Goal: Information Seeking & Learning: Learn about a topic

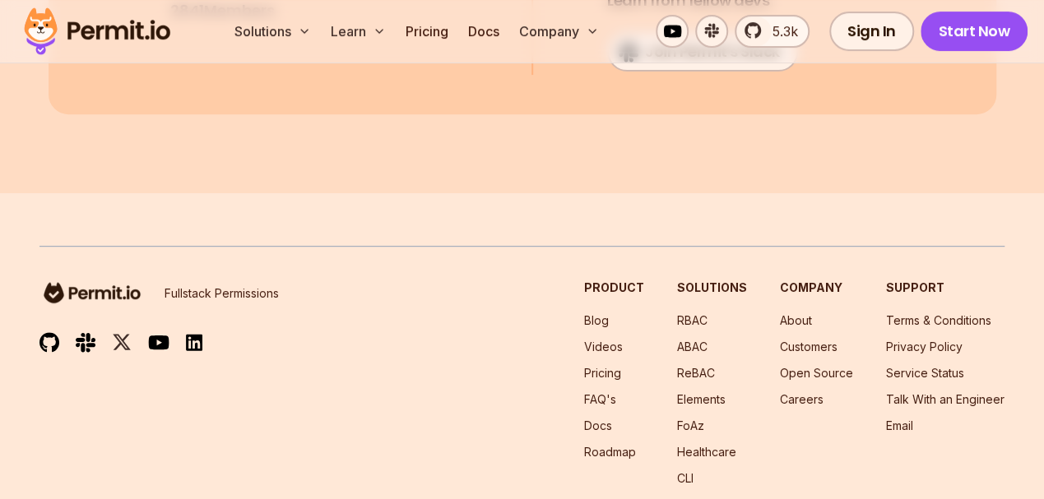
scroll to position [15953, 0]
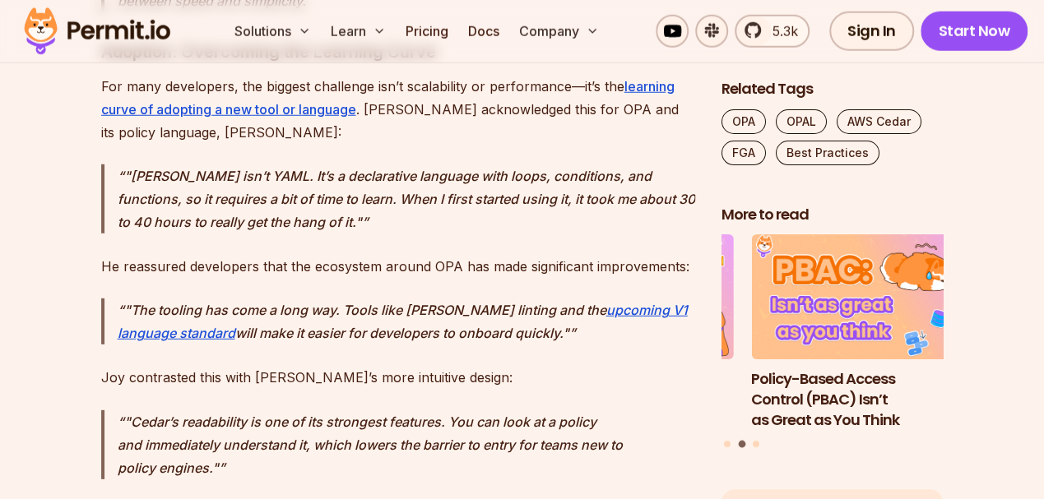
scroll to position [11786, 0]
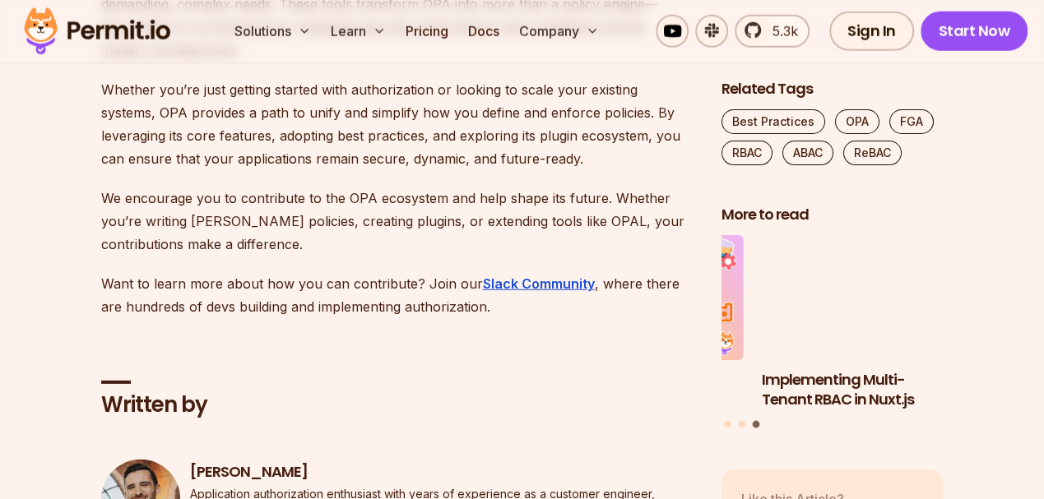
scroll to position [8606, 0]
